Goal: Information Seeking & Learning: Check status

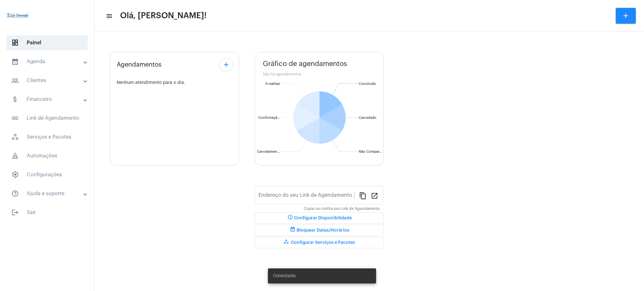
type input "[URL][DOMAIN_NAME][PERSON_NAME]"
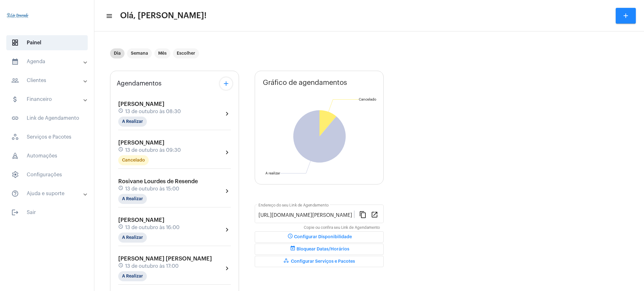
click at [30, 62] on mat-panel-title "calendar_month_outlined Agenda" at bounding box center [47, 62] width 73 height 8
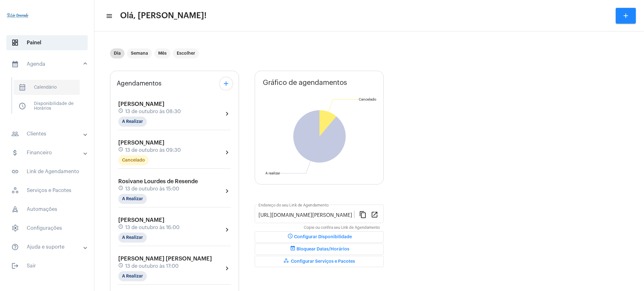
click at [43, 87] on span "calendar_month_outlined Calendário" at bounding box center [47, 87] width 66 height 15
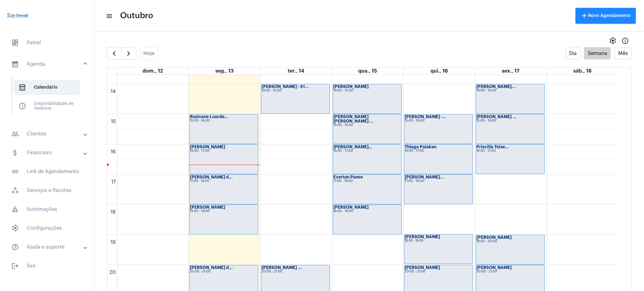
scroll to position [409, 0]
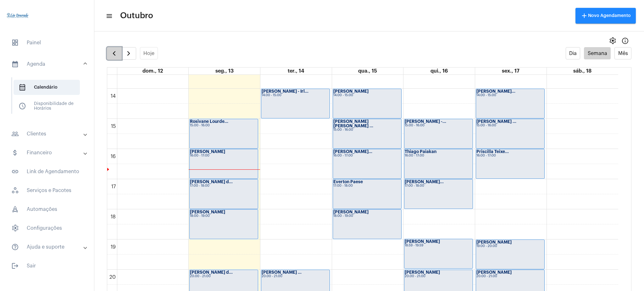
click at [117, 52] on span "button" at bounding box center [114, 54] width 8 height 8
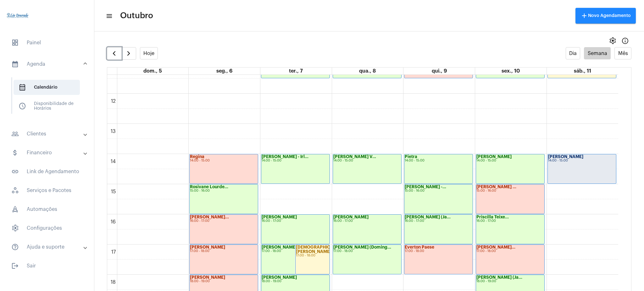
scroll to position [339, 0]
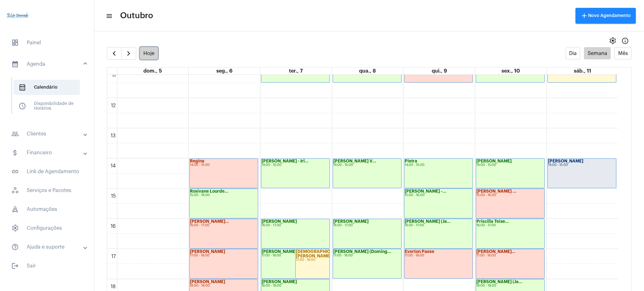
click at [147, 49] on button "Hoje" at bounding box center [149, 53] width 18 height 12
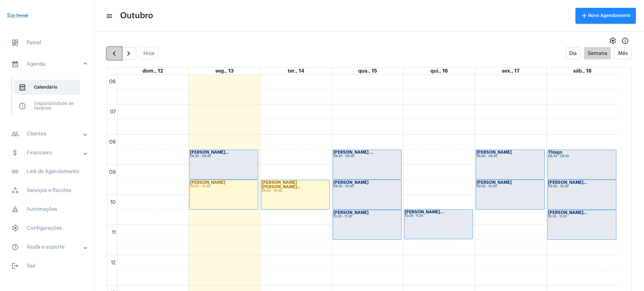
click at [114, 55] on span "button" at bounding box center [114, 54] width 8 height 8
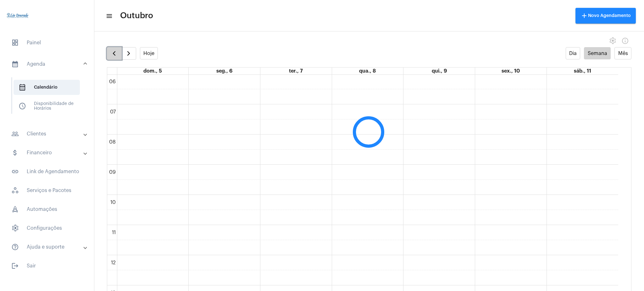
click at [114, 55] on span "button" at bounding box center [114, 54] width 8 height 8
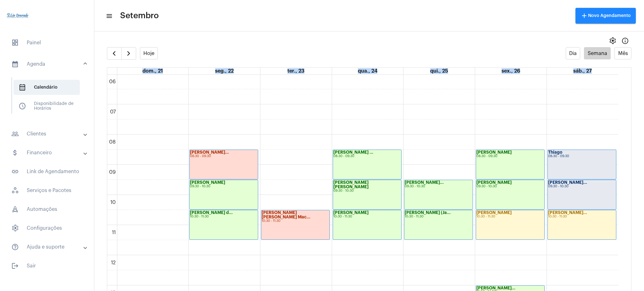
drag, startPoint x: 626, startPoint y: 152, endPoint x: 622, endPoint y: 146, distance: 6.4
click at [622, 146] on full-calendar "Hoje Dia Semana Mês dom., 21 seg., 22 ter., 23 qua., 24 qui., 25 sex., 26 sáb.,…" at bounding box center [369, 175] width 550 height 257
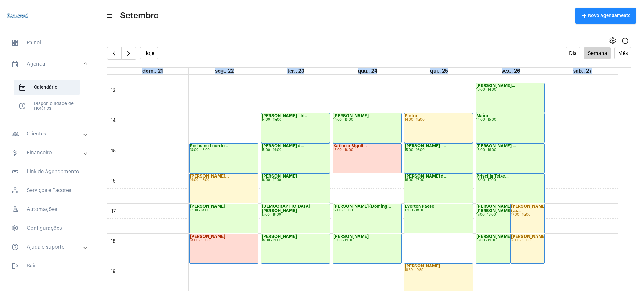
scroll to position [401, 0]
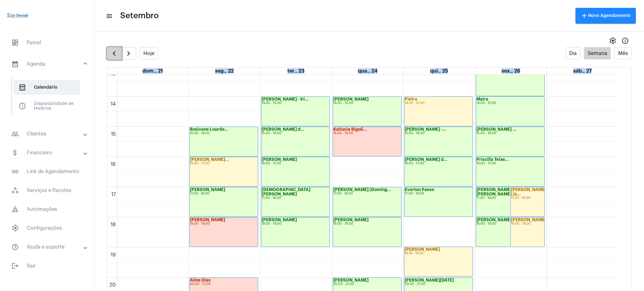
click at [112, 54] on span "button" at bounding box center [114, 54] width 8 height 8
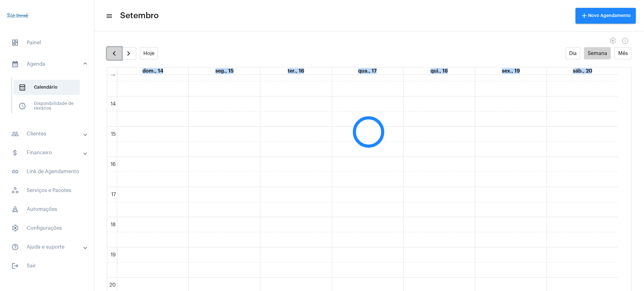
scroll to position [182, 0]
click at [112, 54] on span "button" at bounding box center [114, 54] width 8 height 8
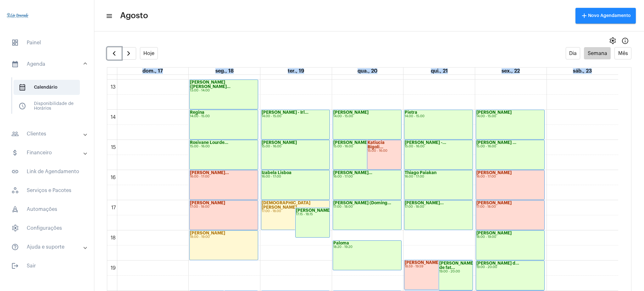
scroll to position [387, 0]
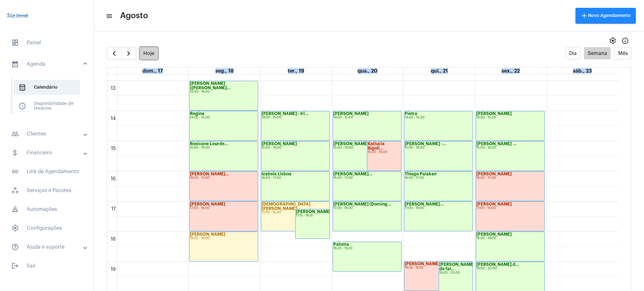
click at [149, 54] on button "Hoje" at bounding box center [149, 53] width 18 height 12
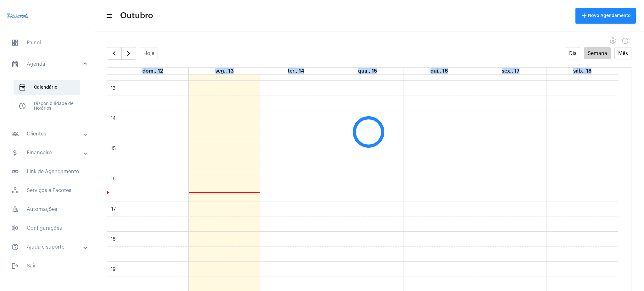
scroll to position [182, 0]
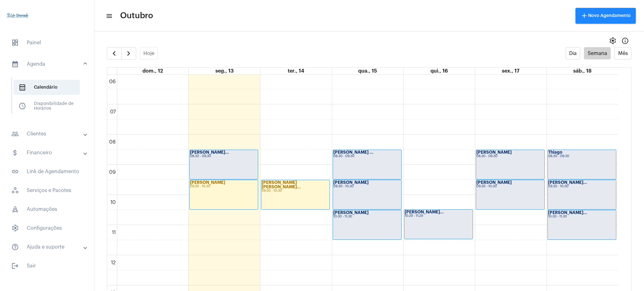
click at [191, 30] on mat-toolbar "menu Outubro add Novo Agendamento" at bounding box center [369, 15] width 550 height 31
click at [355, 214] on strong "[PERSON_NAME]" at bounding box center [350, 213] width 35 height 4
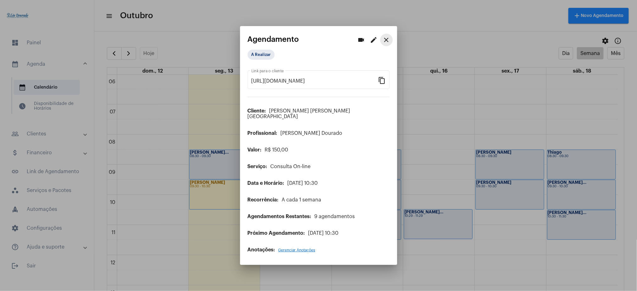
click at [388, 44] on mat-icon "close" at bounding box center [387, 40] width 8 height 8
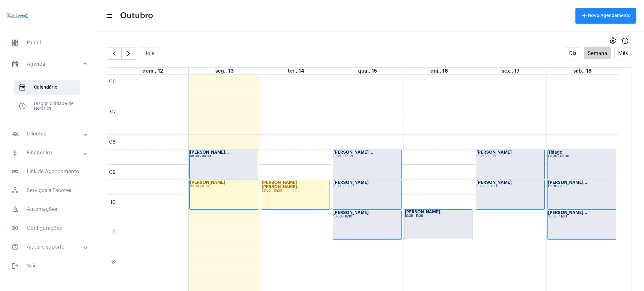
click at [58, 135] on mat-panel-title "people_outline Clientes" at bounding box center [47, 134] width 73 height 8
click at [54, 110] on span "people_outline Meus Clientes" at bounding box center [47, 107] width 66 height 15
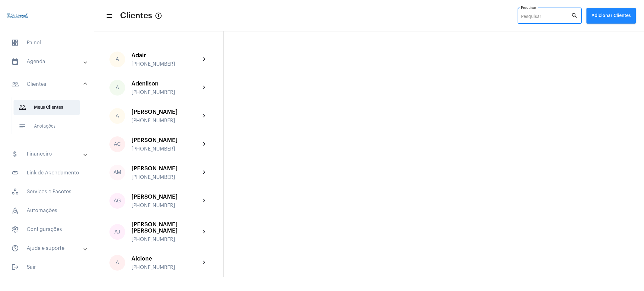
click at [544, 15] on input "Pesquisar" at bounding box center [546, 16] width 50 height 5
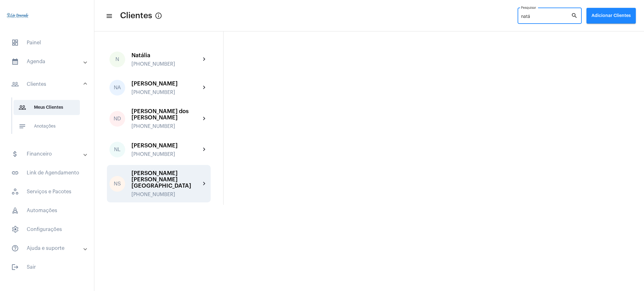
type input "natá"
click at [151, 170] on div "[PERSON_NAME] [PERSON_NAME][GEOGRAPHIC_DATA]" at bounding box center [165, 179] width 69 height 19
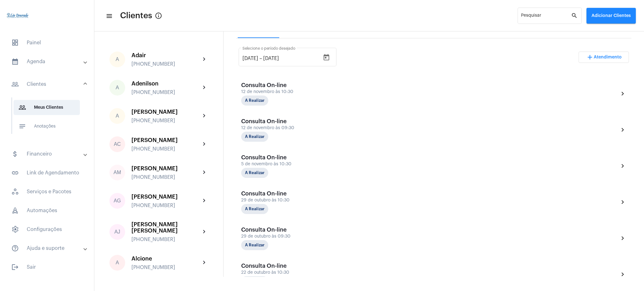
scroll to position [103, 0]
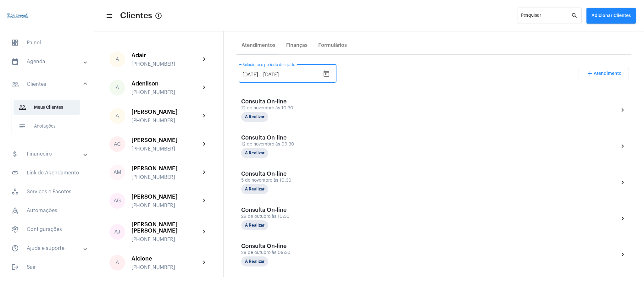
click at [248, 75] on input "[DATE]" at bounding box center [250, 75] width 16 height 6
type input "[DATE]"
click at [366, 69] on div "[DATE] [DATE] – [DATE] Selecione o período desejado add Atendimento" at bounding box center [434, 76] width 390 height 30
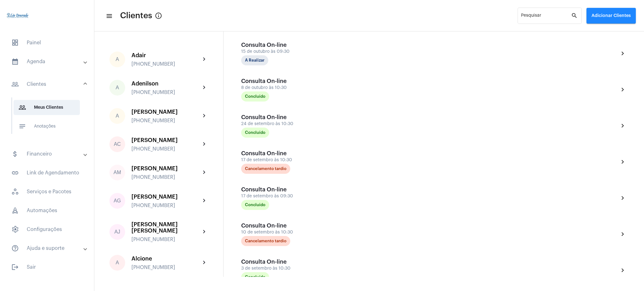
scroll to position [403, 0]
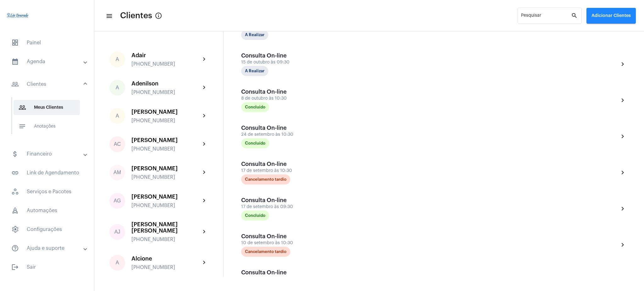
click at [23, 67] on mat-expansion-panel-header "calendar_month_outlined Agenda" at bounding box center [49, 61] width 90 height 15
click at [37, 83] on span "calendar_month_outlined Calendário" at bounding box center [47, 87] width 66 height 15
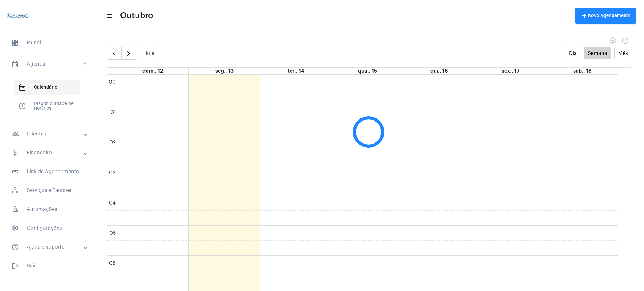
scroll to position [181, 0]
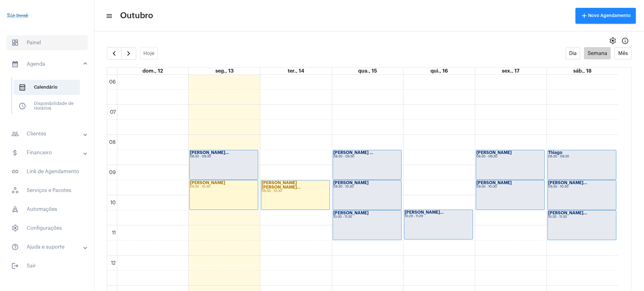
click at [31, 45] on span "dashboard Painel" at bounding box center [46, 42] width 81 height 15
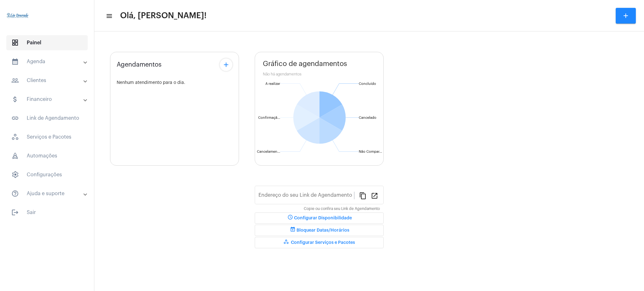
type input "[URL][DOMAIN_NAME][PERSON_NAME]"
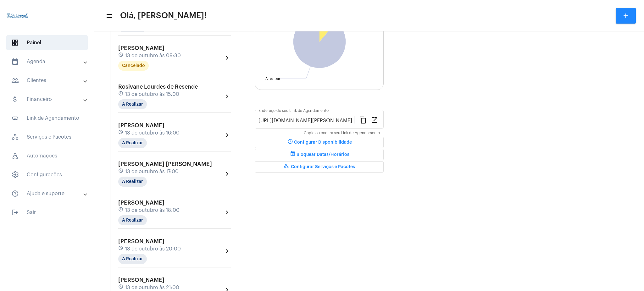
scroll to position [95, 0]
click at [61, 58] on mat-panel-title "calendar_month_outlined Agenda" at bounding box center [47, 62] width 73 height 8
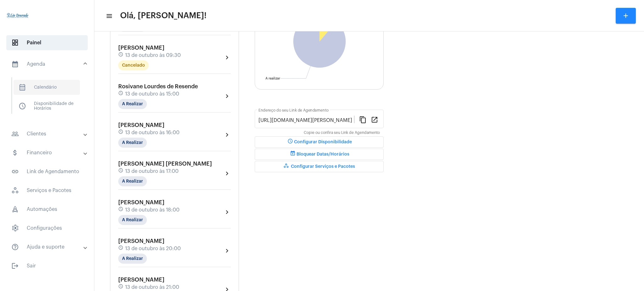
click at [58, 92] on span "calendar_month_outlined Calendário" at bounding box center [47, 87] width 66 height 15
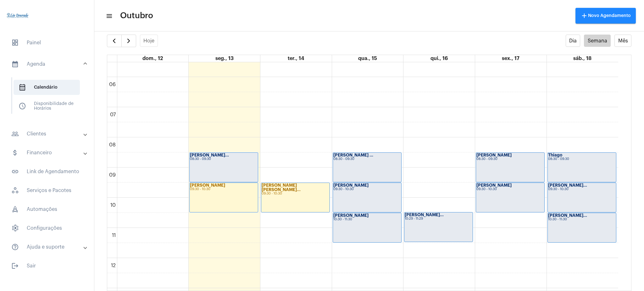
scroll to position [164, 0]
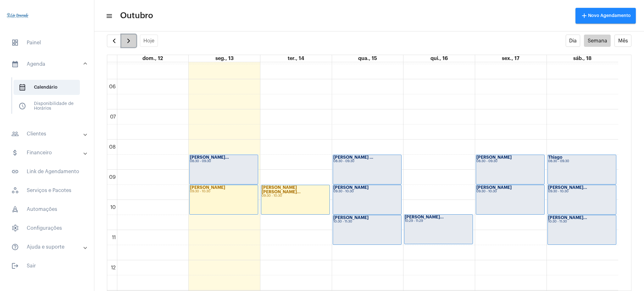
click at [129, 44] on span "button" at bounding box center [129, 41] width 8 height 8
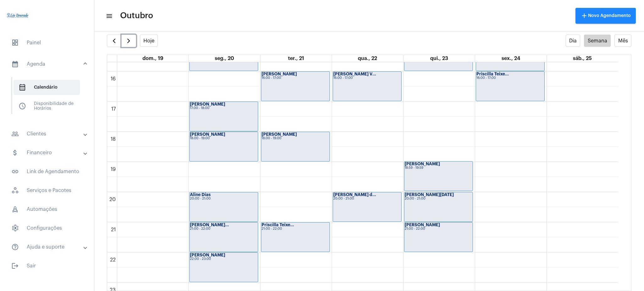
scroll to position [475, 0]
click at [150, 39] on button "Hoje" at bounding box center [149, 41] width 18 height 12
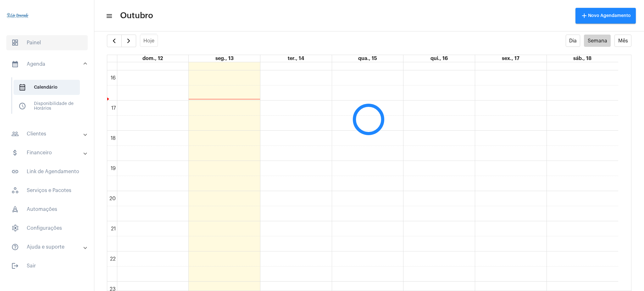
scroll to position [182, 0]
click at [70, 44] on span "dashboard Painel" at bounding box center [46, 42] width 81 height 15
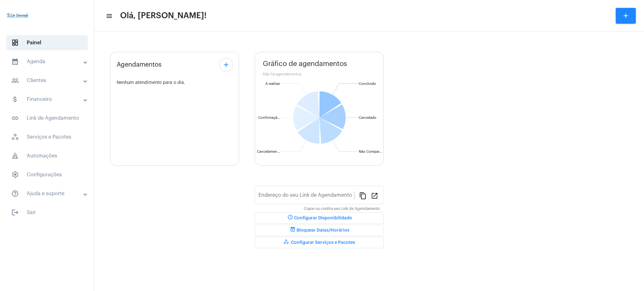
type input "[URL][DOMAIN_NAME][PERSON_NAME]"
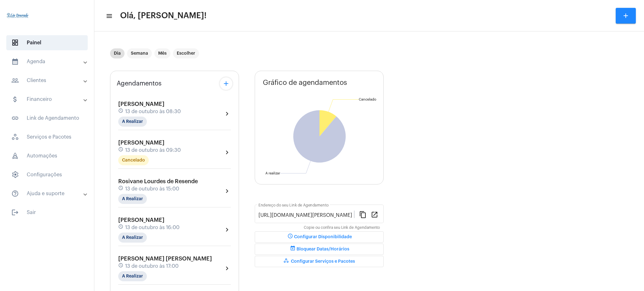
click at [54, 61] on mat-panel-title "calendar_month_outlined Agenda" at bounding box center [47, 62] width 73 height 8
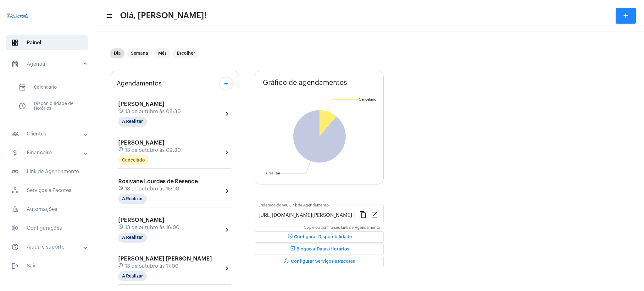
drag, startPoint x: 64, startPoint y: 84, endPoint x: 163, endPoint y: -51, distance: 167.3
click at [163, 0] on html "dashboard Painel calendar_month_outlined Agenda calendar_month_outlined Calendá…" at bounding box center [322, 145] width 644 height 291
click at [351, 35] on div "Dia Semana Mês Escolher Agendamentos add [PERSON_NAME] schedule 13 de outubro à…" at bounding box center [368, 248] width 543 height 426
click at [51, 92] on span "calendar_month_outlined Calendário" at bounding box center [47, 87] width 66 height 15
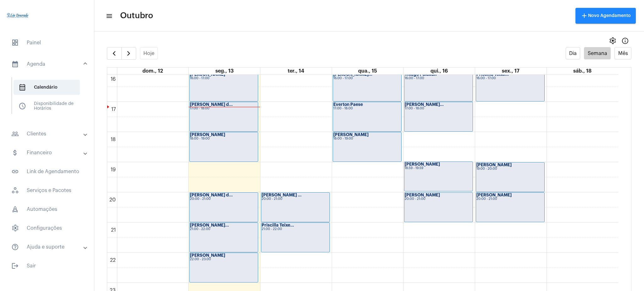
scroll to position [495, 0]
